Goal: Find specific page/section: Find specific page/section

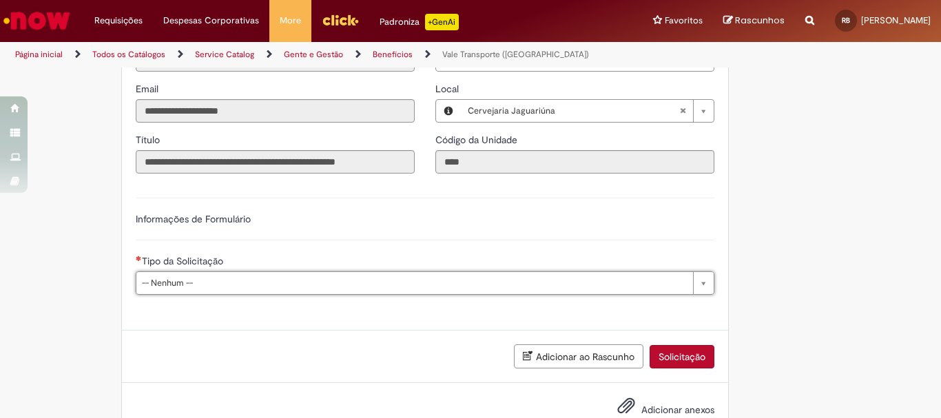
scroll to position [673, 0]
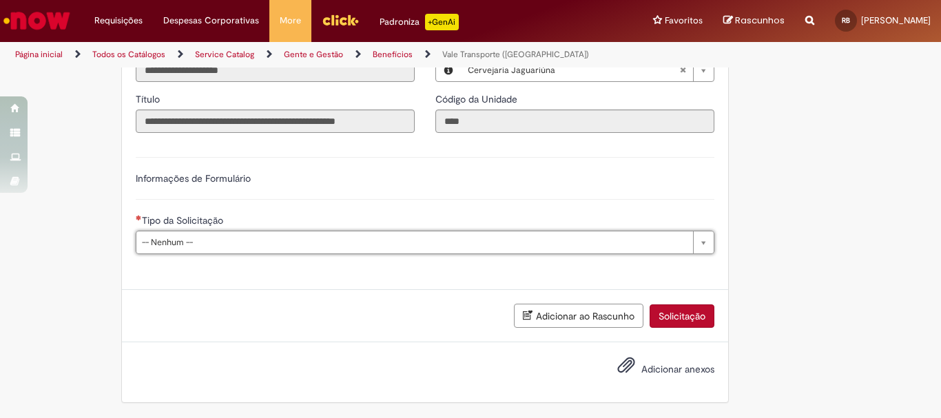
click at [302, 52] on link "Gente e Gestão" at bounding box center [313, 54] width 59 height 11
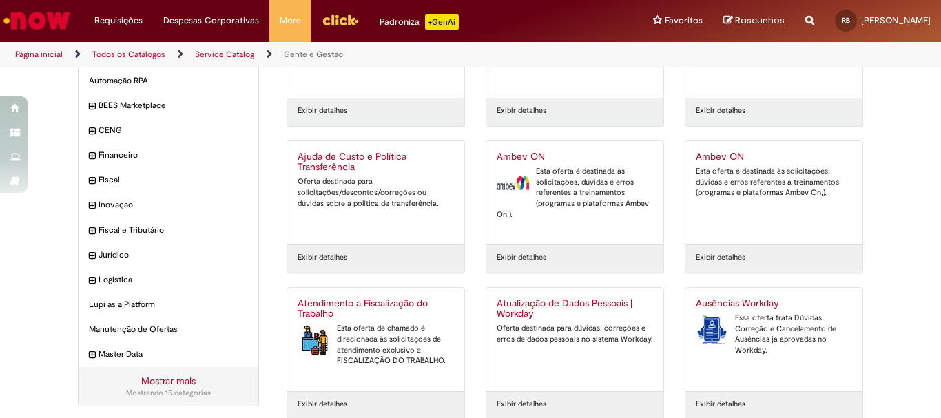
scroll to position [186, 0]
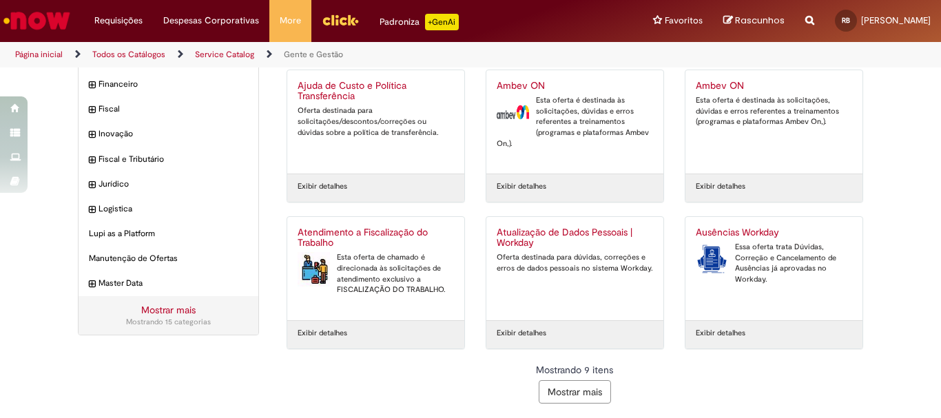
click at [579, 380] on button "Mostrar mais" at bounding box center [575, 391] width 72 height 23
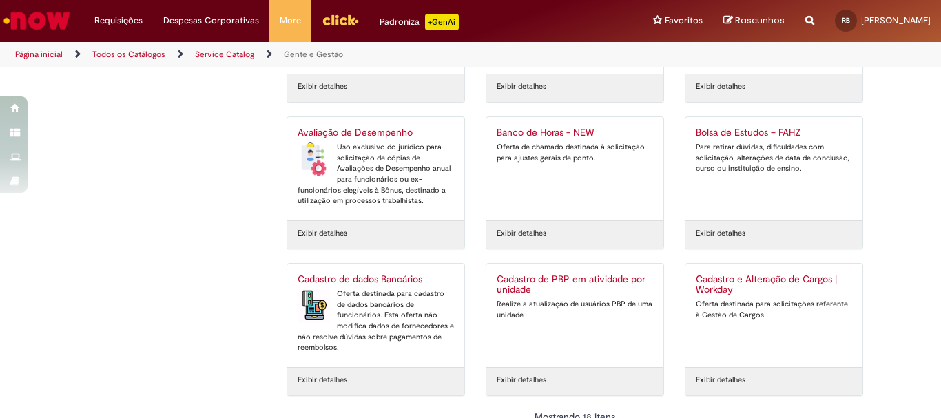
scroll to position [626, 0]
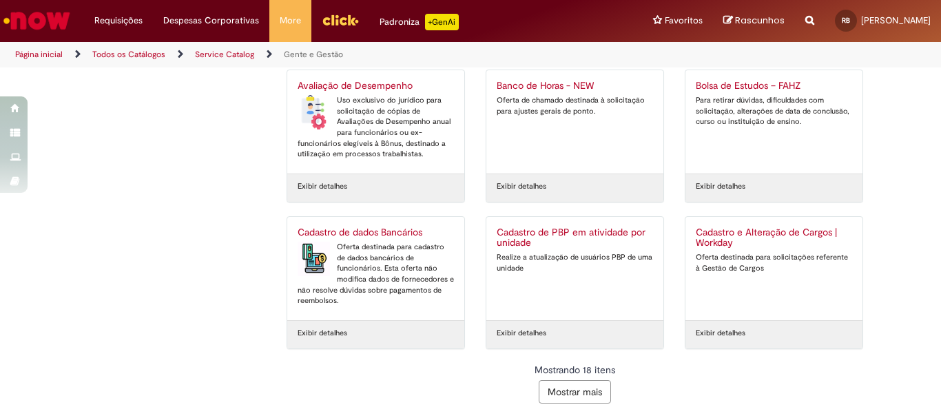
click at [569, 395] on button "Mostrar mais" at bounding box center [575, 391] width 72 height 23
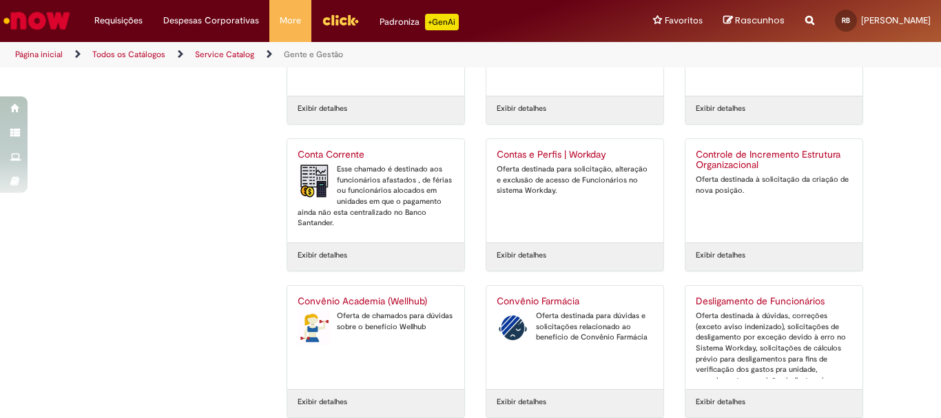
scroll to position [1066, 0]
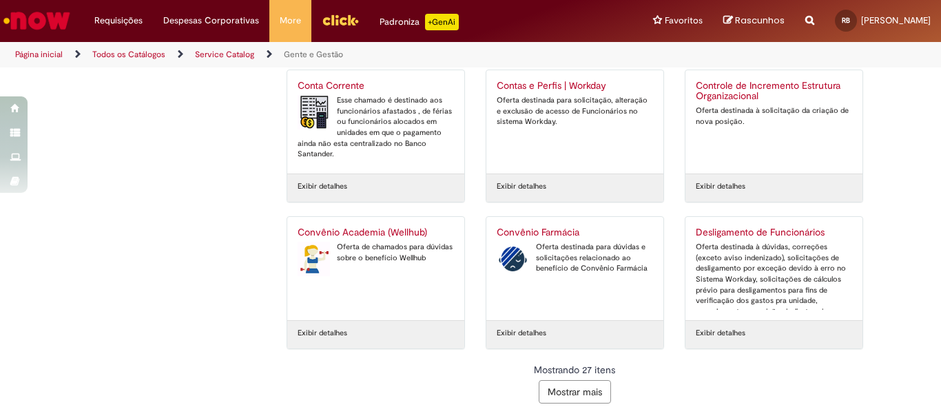
click at [584, 386] on button "Mostrar mais" at bounding box center [575, 391] width 72 height 23
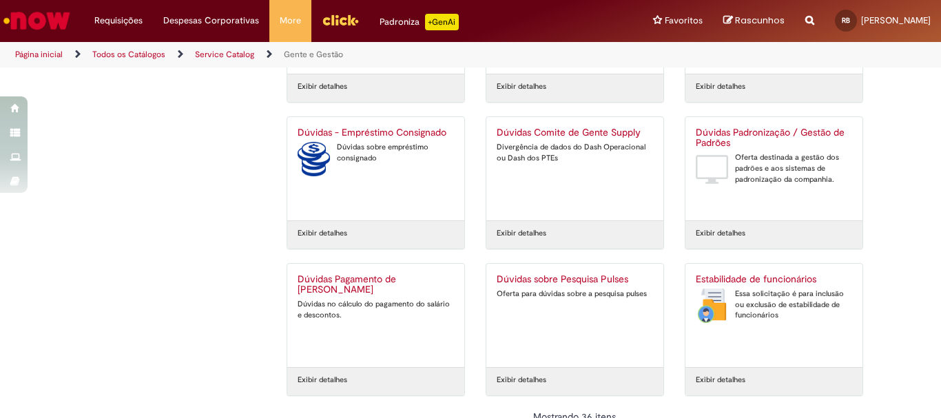
scroll to position [1506, 0]
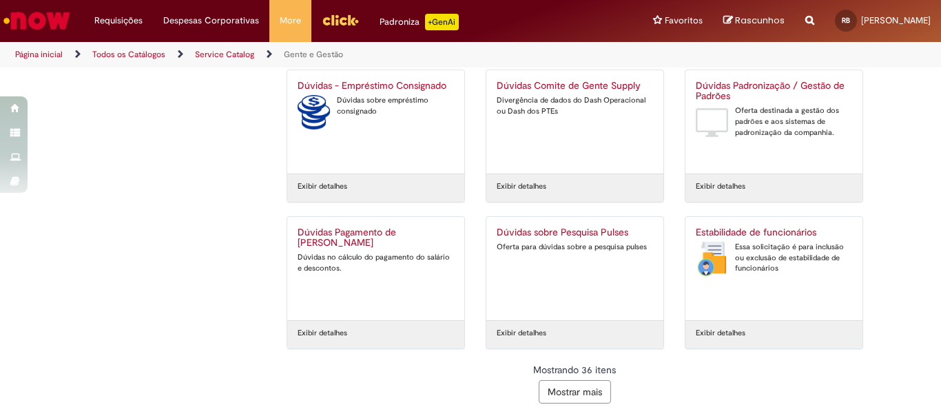
click at [568, 391] on button "Mostrar mais" at bounding box center [575, 391] width 72 height 23
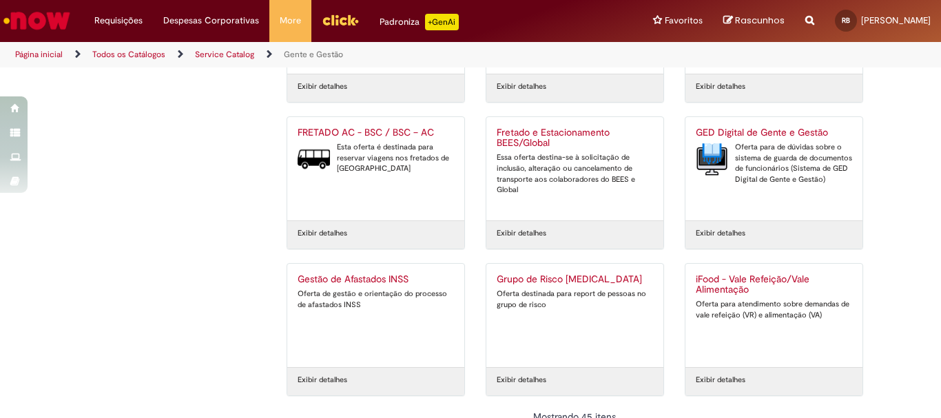
scroll to position [1947, 0]
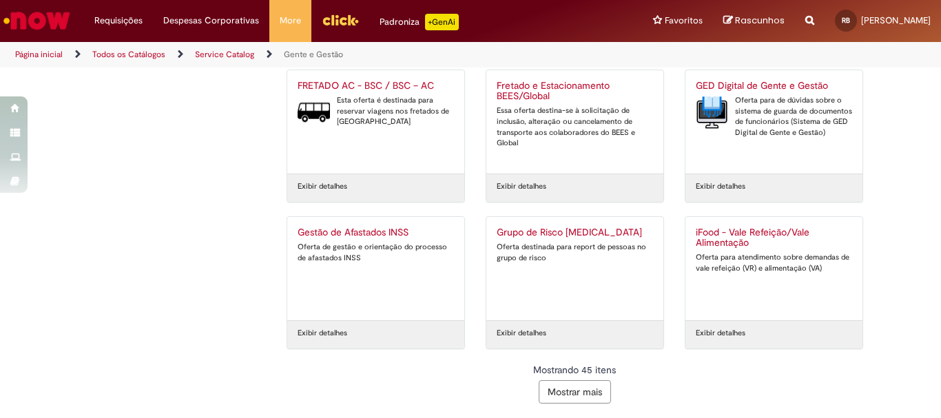
click at [555, 392] on button "Mostrar mais" at bounding box center [575, 391] width 72 height 23
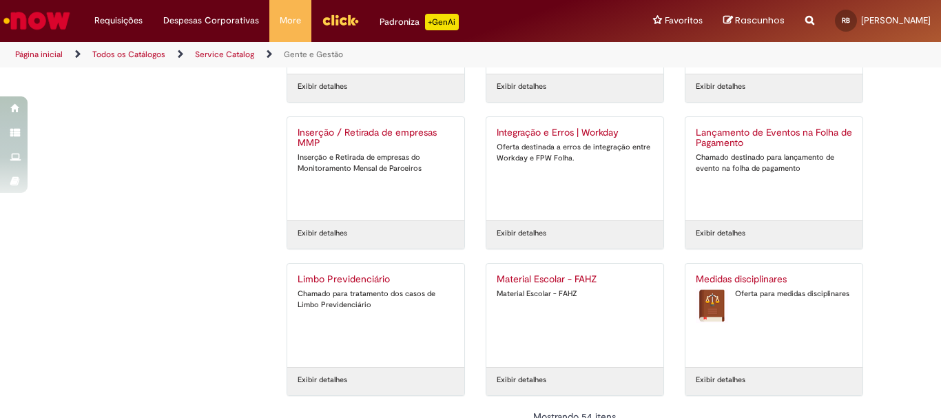
scroll to position [2387, 0]
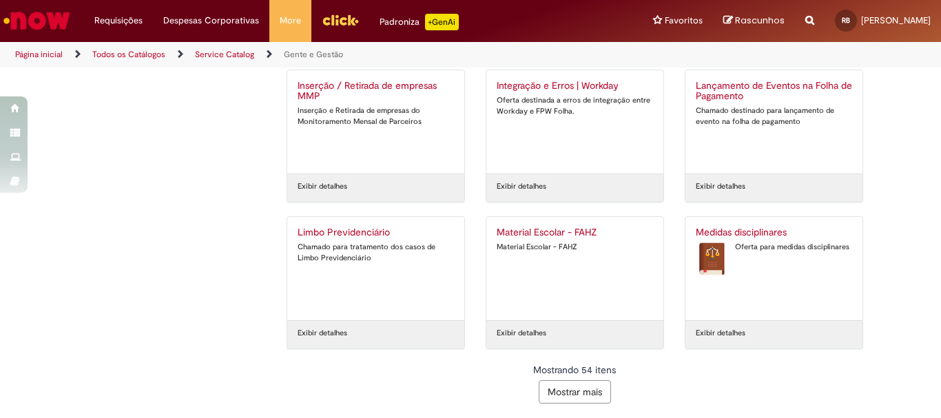
click at [550, 382] on button "Mostrar mais" at bounding box center [575, 391] width 72 height 23
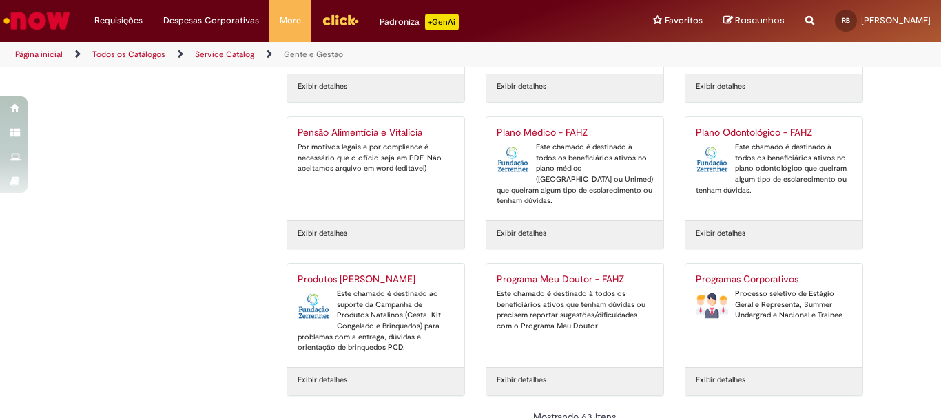
scroll to position [2827, 0]
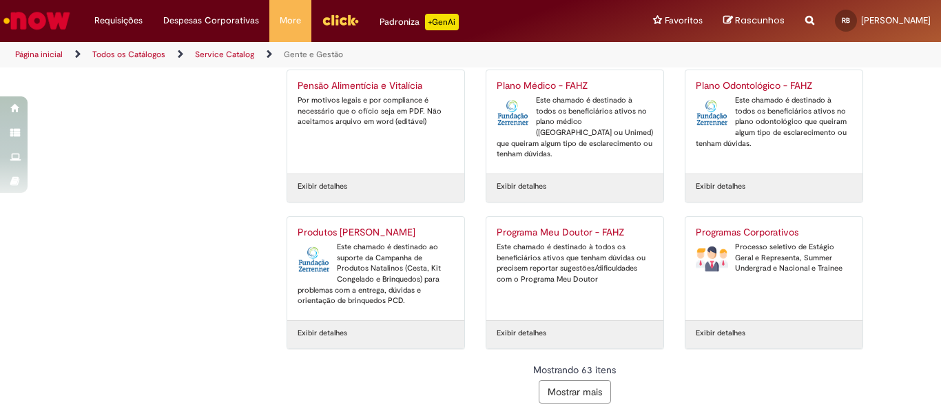
click at [545, 393] on button "Mostrar mais" at bounding box center [575, 391] width 72 height 23
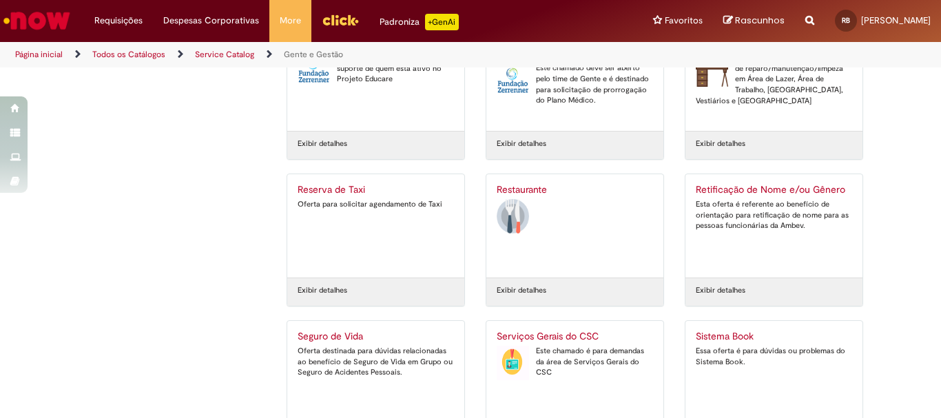
scroll to position [3267, 0]
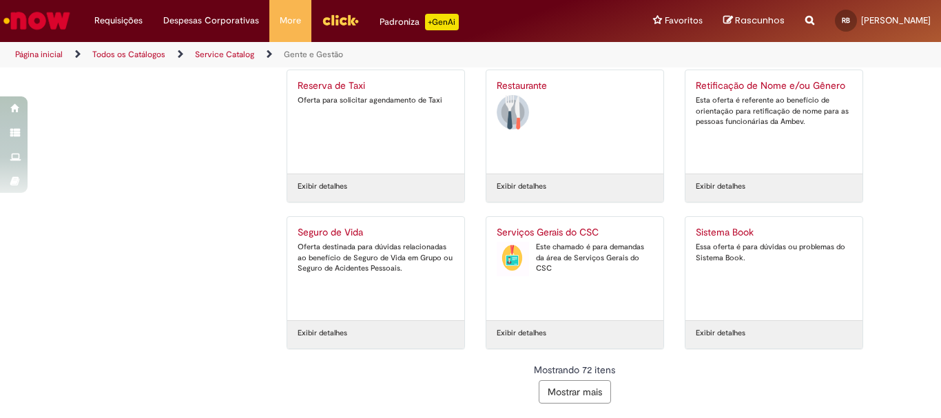
click at [570, 394] on button "Mostrar mais" at bounding box center [575, 391] width 72 height 23
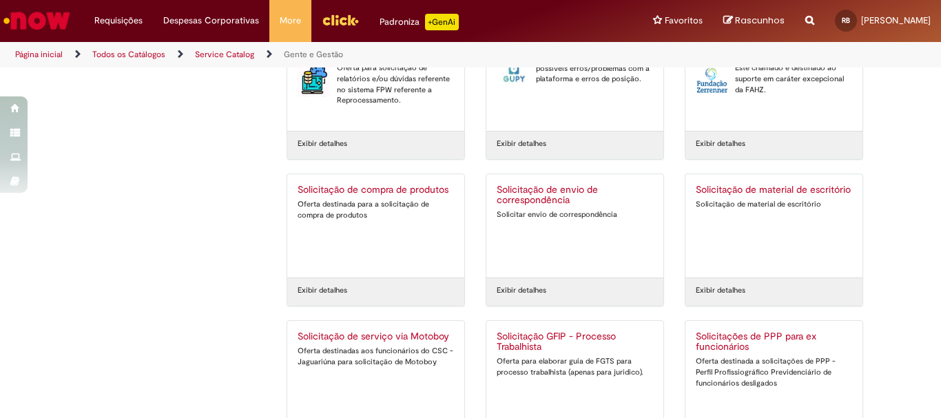
scroll to position [3707, 0]
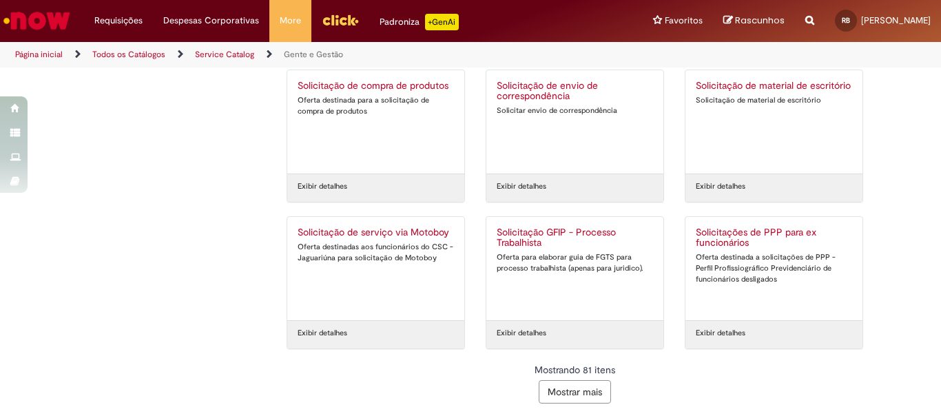
click at [557, 397] on button "Mostrar mais" at bounding box center [575, 391] width 72 height 23
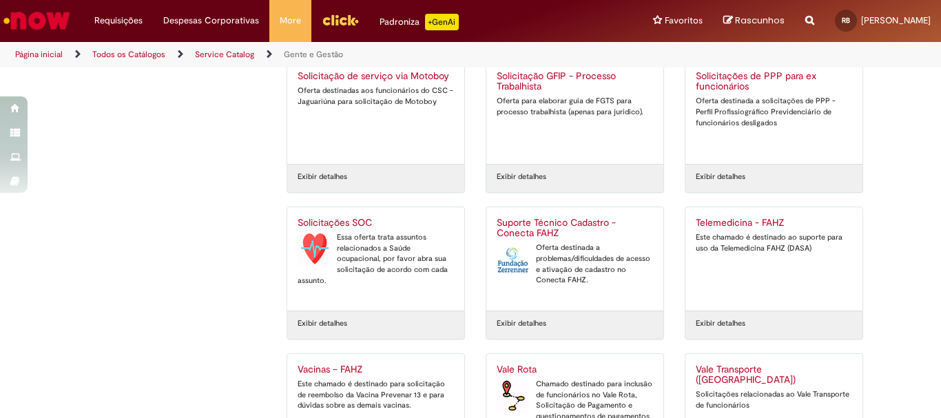
scroll to position [3806, 0]
